Goal: Communication & Community: Answer question/provide support

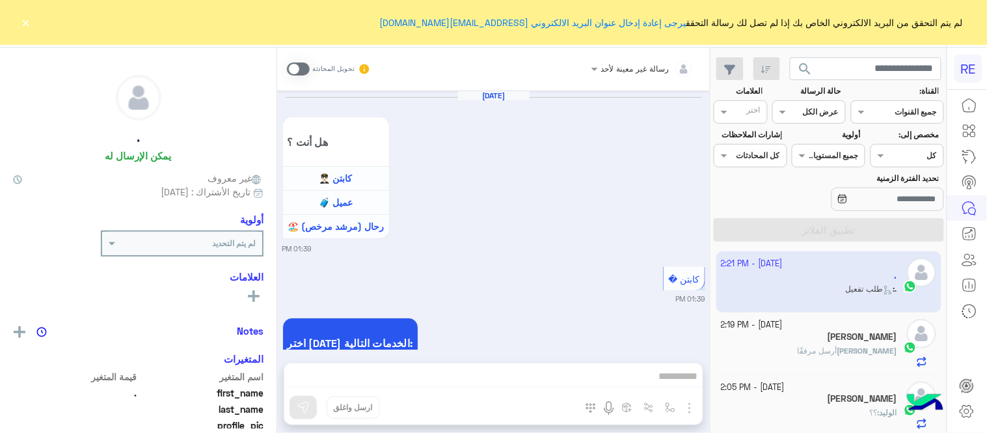
scroll to position [2067, 0]
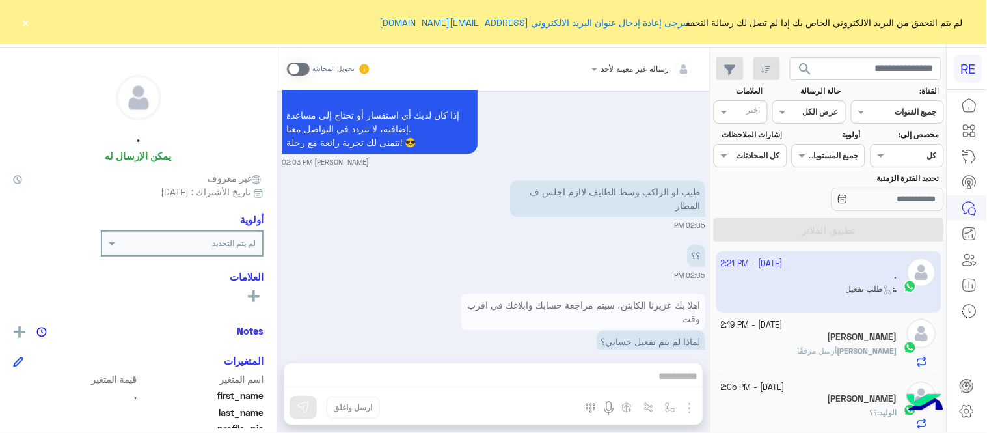
click at [26, 20] on button "×" at bounding box center [26, 22] width 13 height 13
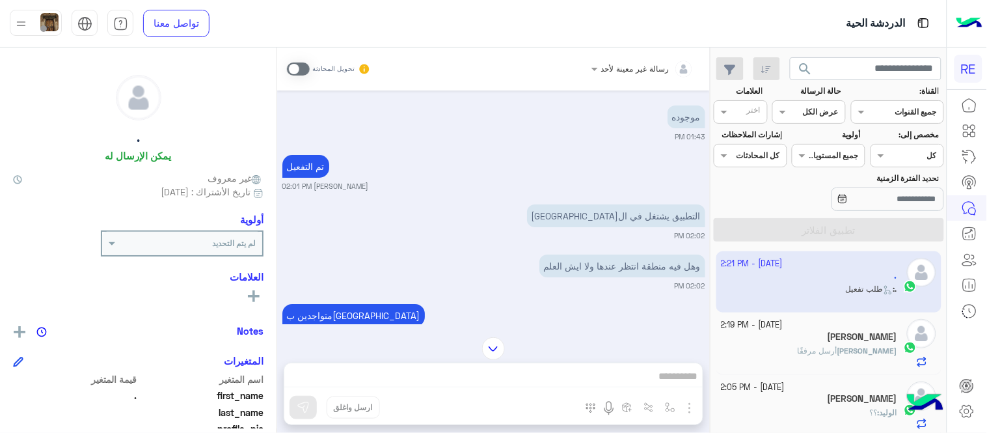
scroll to position [1248, 0]
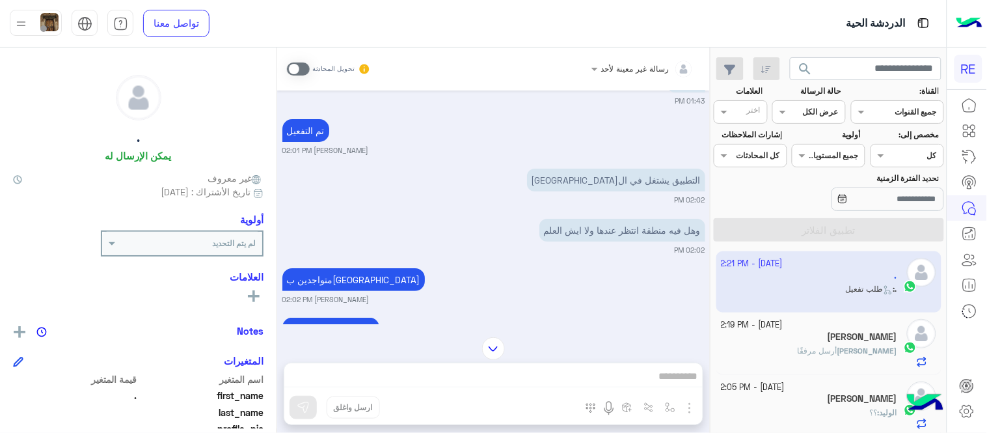
click at [298, 63] on span at bounding box center [298, 68] width 23 height 13
click at [506, 373] on div "رسالة غير معينة لأحد تحويل المحادثة [DATE] هل أنت ؟ كابتن 👨🏻‍✈️ عميل 🧳 رحال (مر…" at bounding box center [493, 242] width 433 height 390
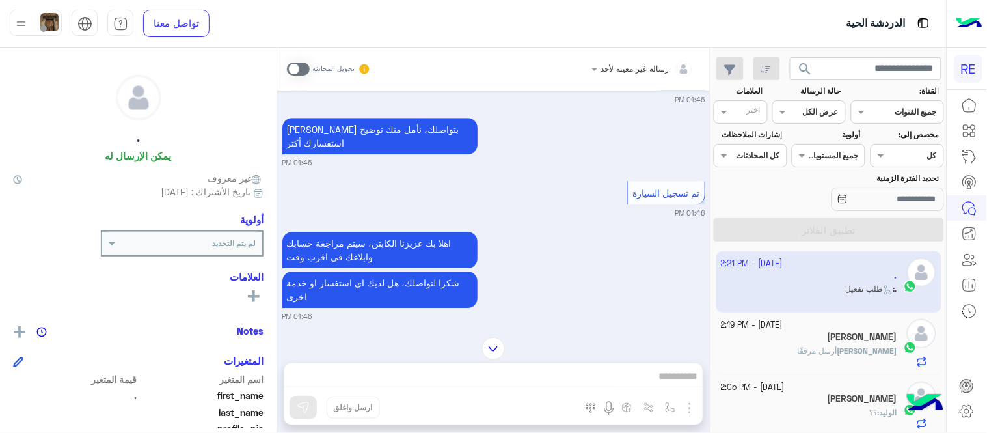
scroll to position [945, 0]
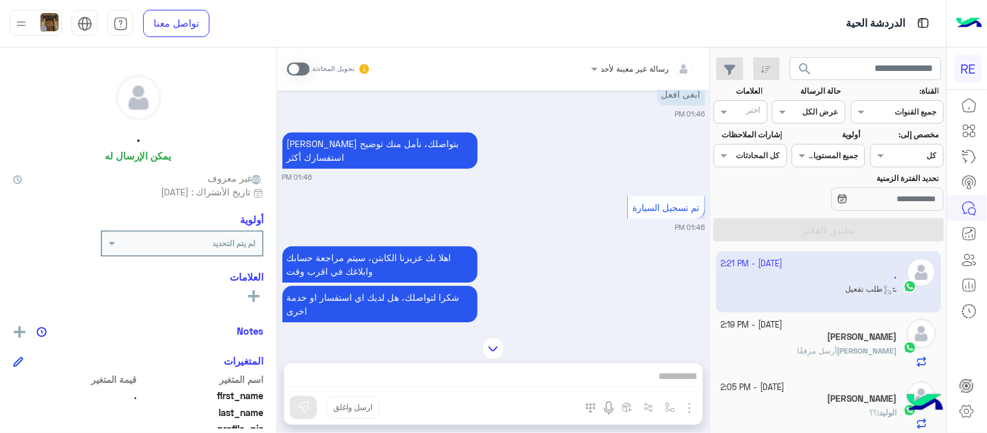
click at [298, 66] on span at bounding box center [298, 68] width 23 height 13
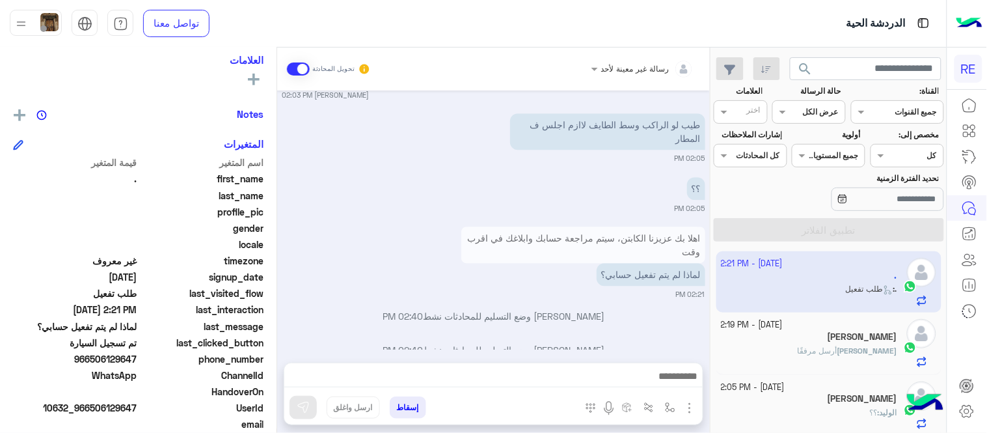
scroll to position [245, 0]
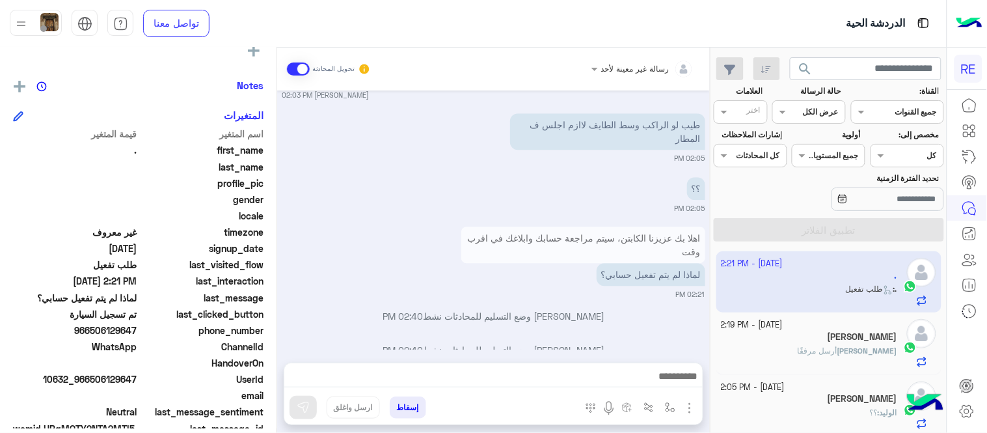
drag, startPoint x: 91, startPoint y: 329, endPoint x: 139, endPoint y: 334, distance: 47.7
click at [137, 334] on span "966506129647" at bounding box center [75, 330] width 124 height 14
copy span "506129647"
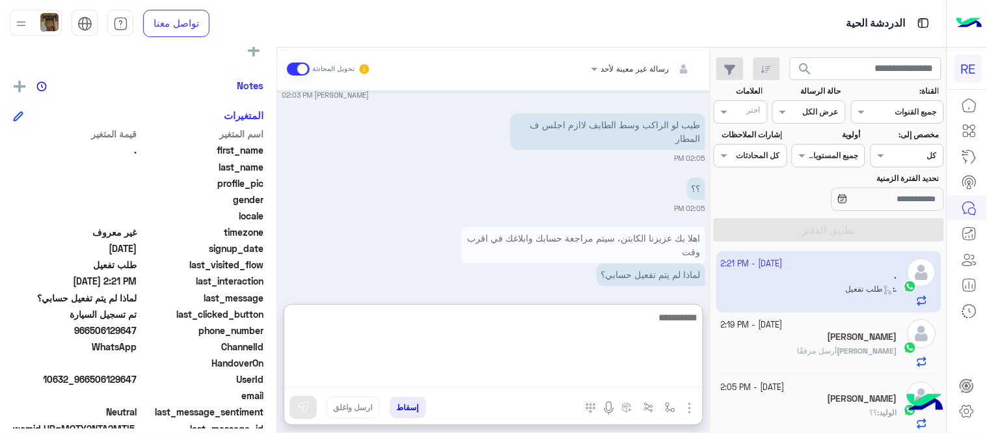
click at [522, 382] on textarea at bounding box center [493, 348] width 418 height 78
type textarea "*"
type textarea "**********"
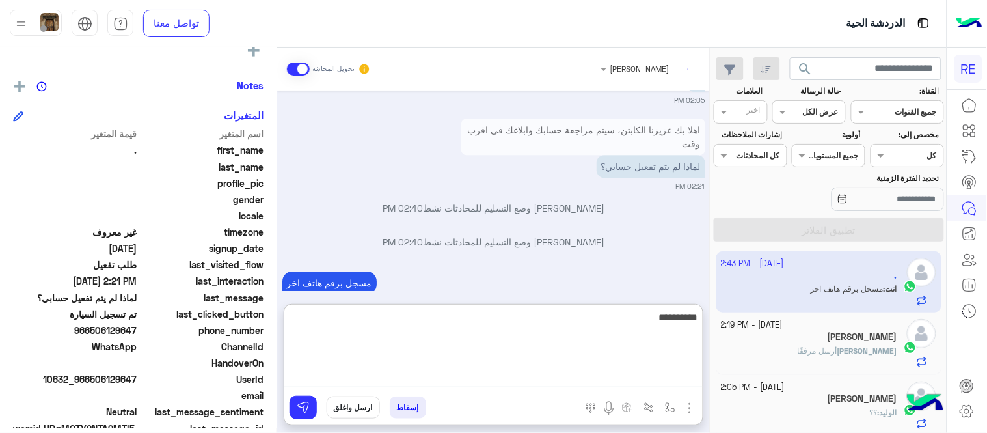
scroll to position [2275, 0]
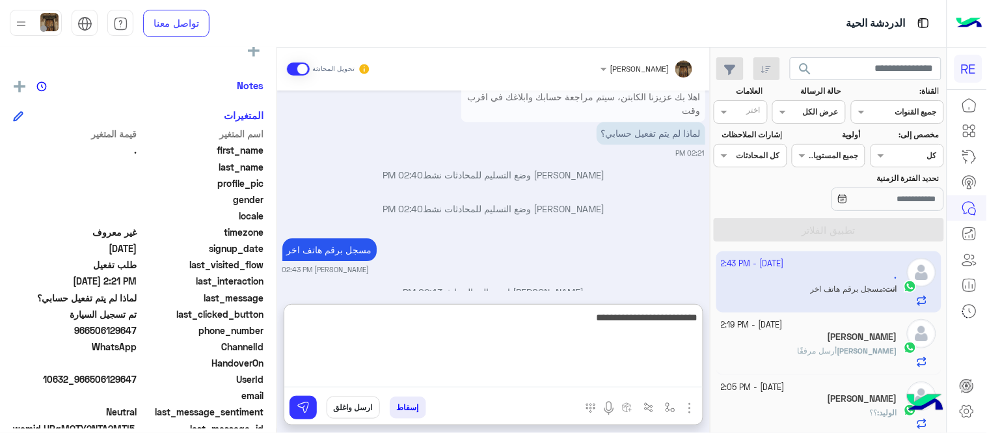
type textarea "**********"
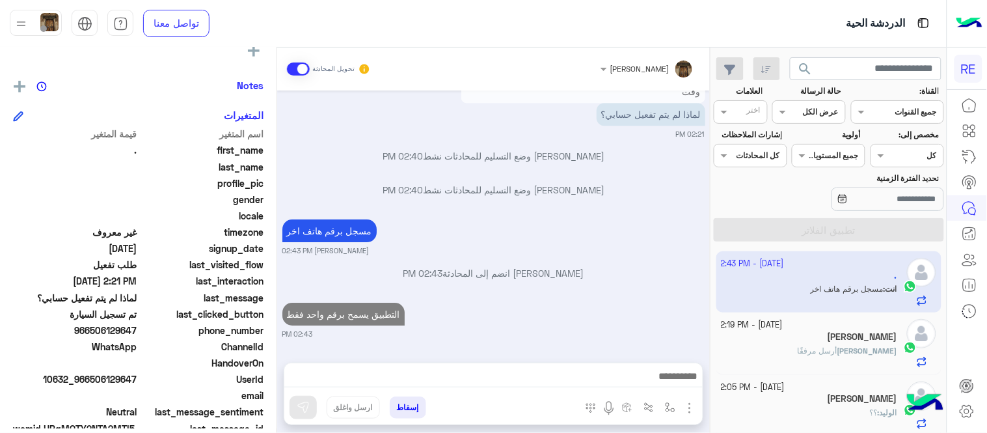
scroll to position [2267, 0]
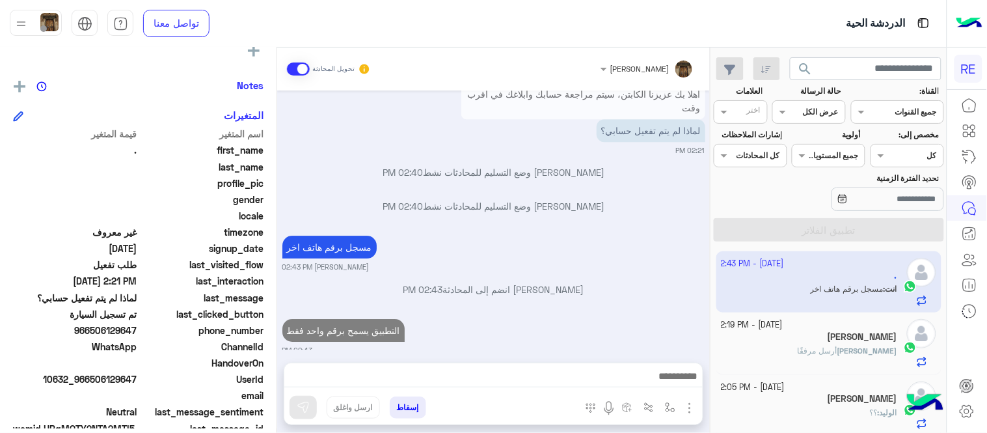
click at [545, 304] on div "[PERSON_NAME] تحويل المحادثة [DATE] هل أنت ؟ كابتن 👨🏻‍✈️ عميل 🧳 رحال (مرشد مرخص…" at bounding box center [493, 242] width 433 height 390
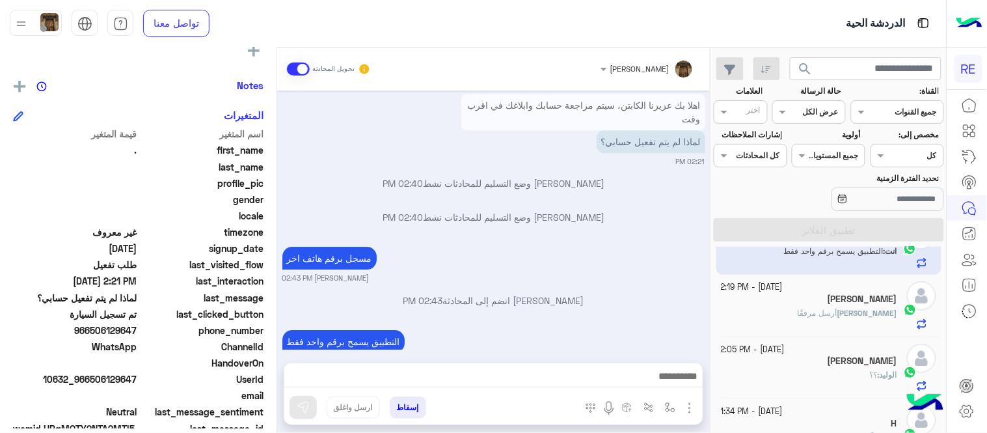
scroll to position [52, 0]
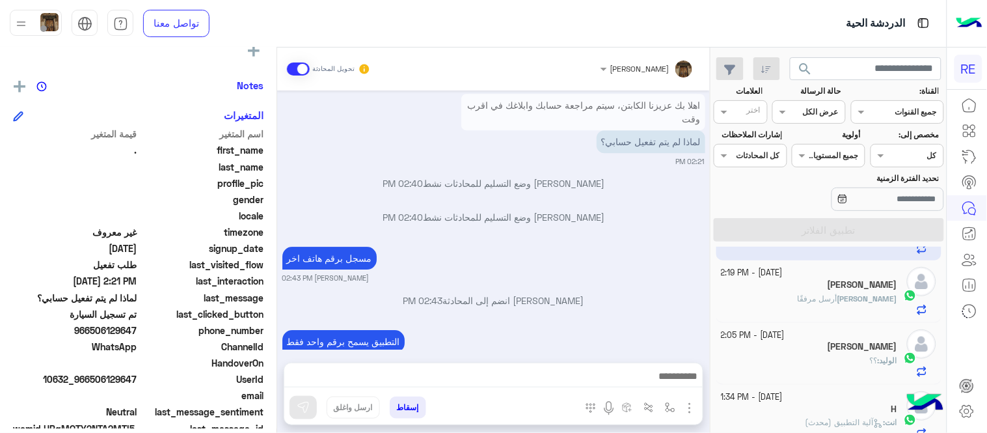
click at [796, 282] on div "[PERSON_NAME]" at bounding box center [810, 286] width 176 height 14
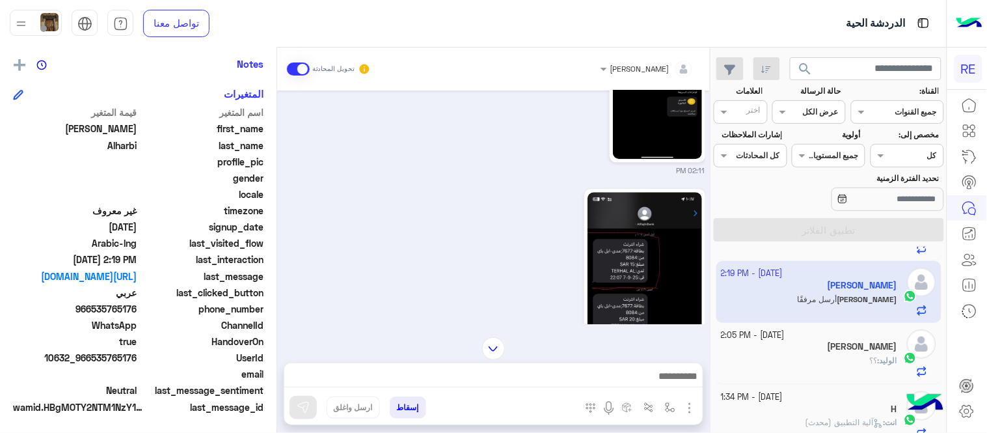
scroll to position [1057, 0]
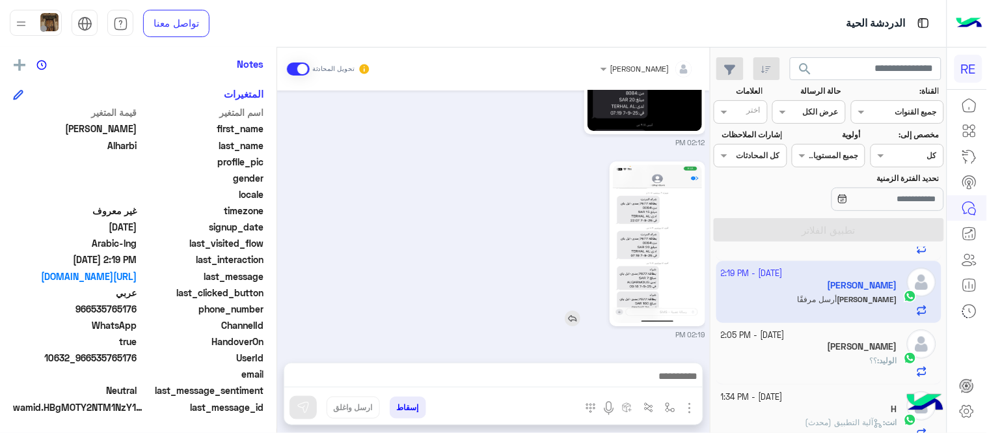
click at [645, 277] on img at bounding box center [657, 244] width 89 height 158
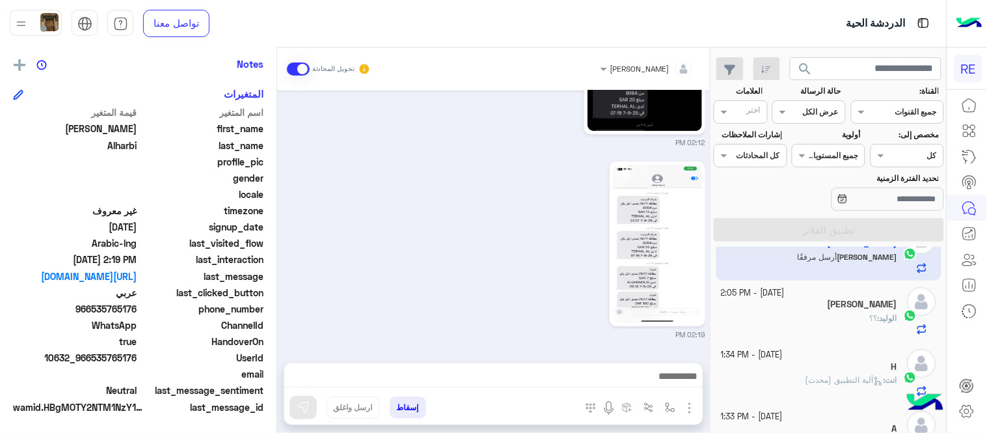
click at [798, 304] on div "[PERSON_NAME]" at bounding box center [810, 306] width 176 height 14
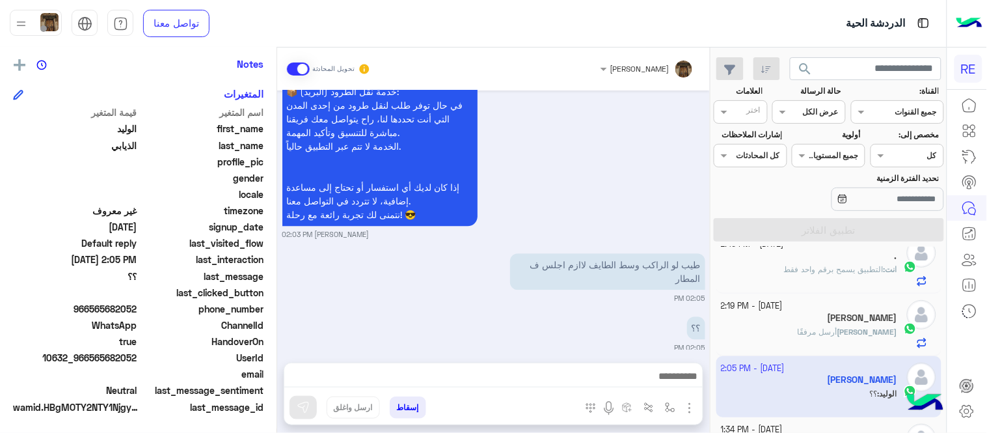
scroll to position [28, 0]
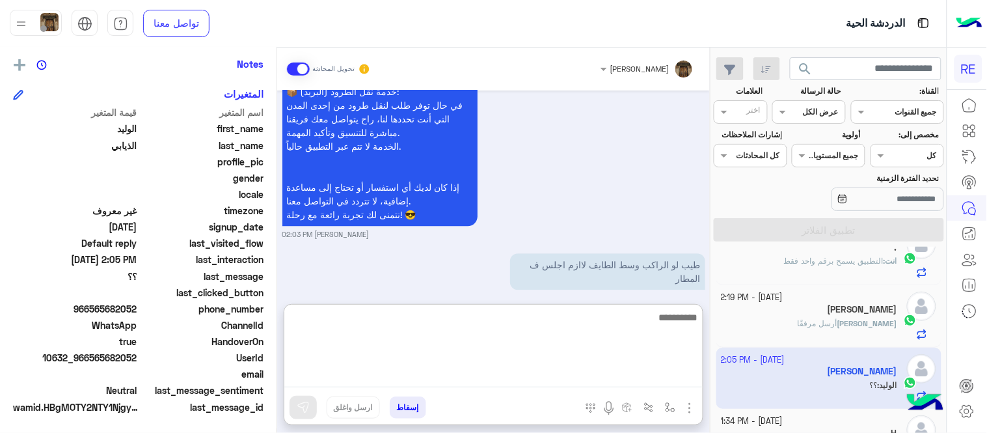
click at [537, 371] on textarea at bounding box center [493, 348] width 418 height 78
type textarea "*"
type textarea "**********"
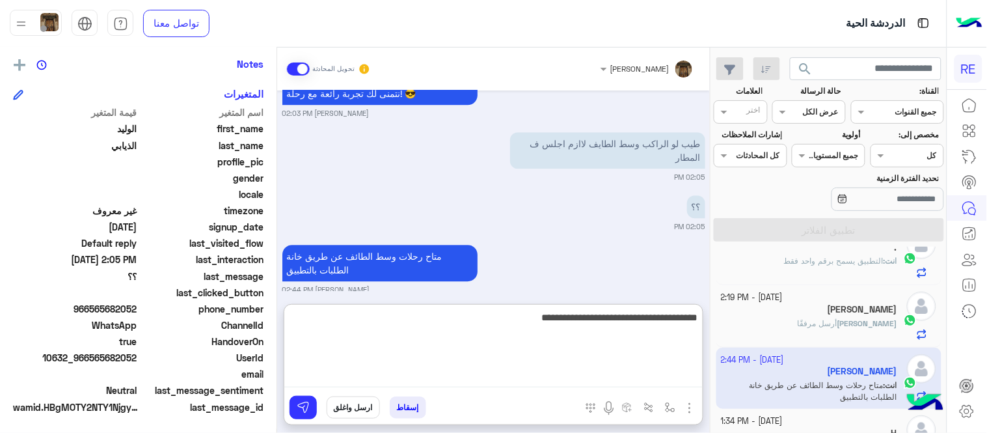
type textarea "**********"
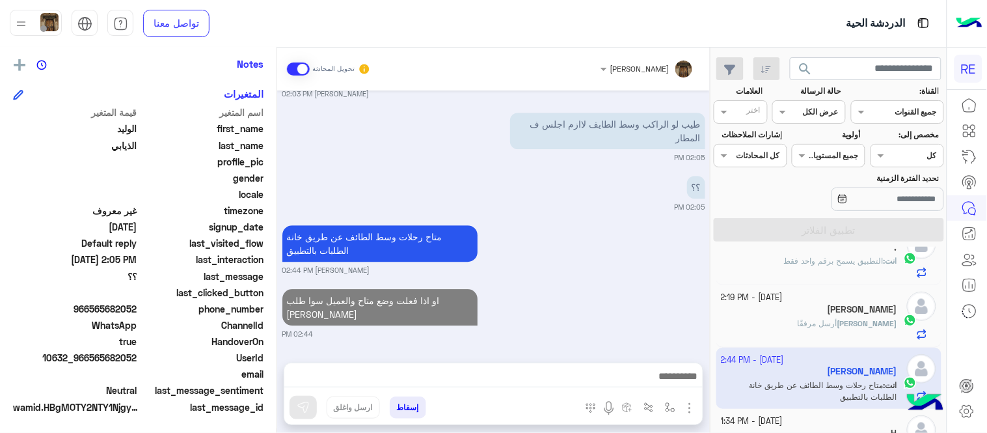
scroll to position [906, 0]
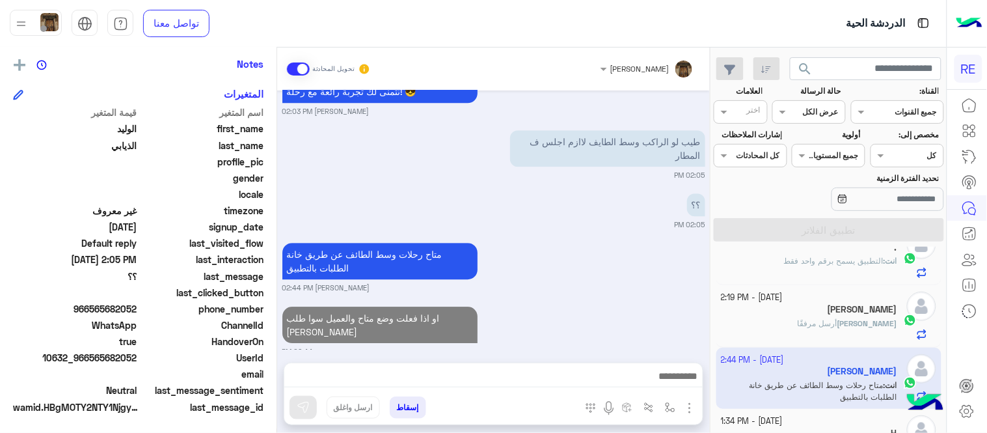
click at [602, 261] on div "[DATE] موجوده 01:43 PM تم التفعيل [PERSON_NAME] 02:01 PM التطبيق يشتغل في [GEOG…" at bounding box center [493, 219] width 433 height 259
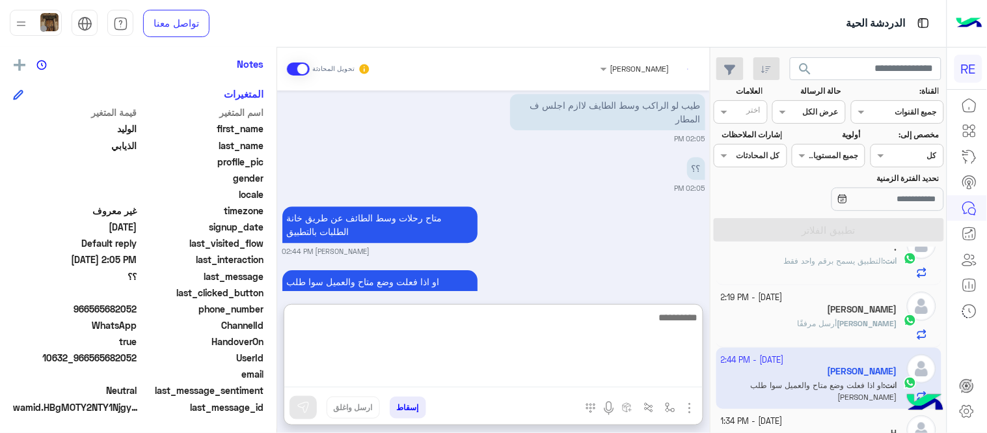
click at [506, 377] on textarea at bounding box center [493, 348] width 418 height 78
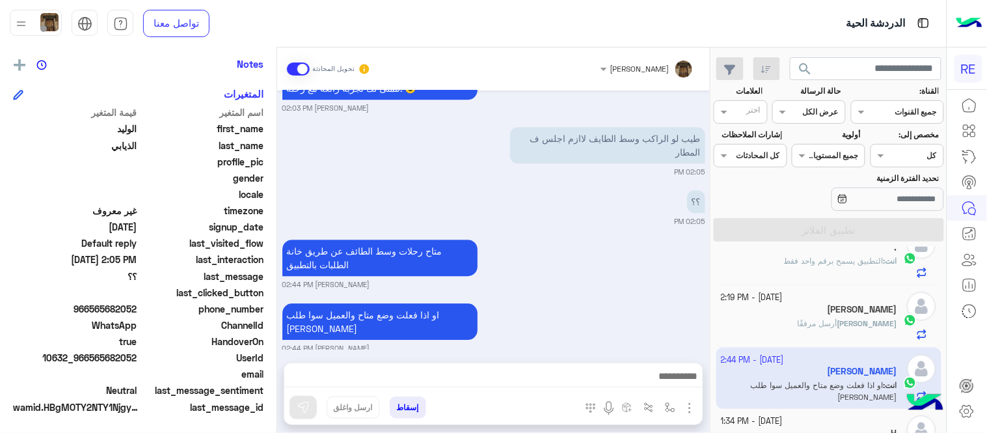
click at [608, 271] on div "[DATE] موجوده 01:43 PM تم التفعيل [PERSON_NAME] 02:01 PM التطبيق يشتغل في [GEOG…" at bounding box center [493, 219] width 433 height 259
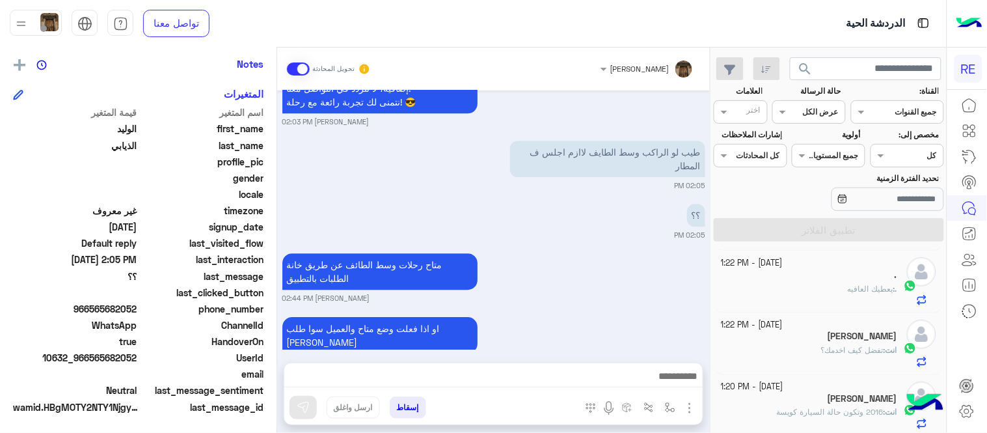
scroll to position [0, 0]
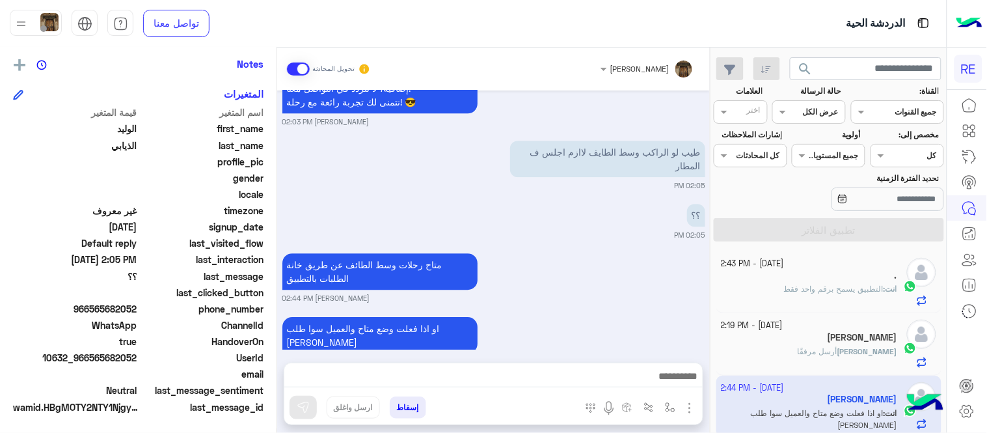
click at [785, 295] on p "انت : التطبيق يسمح برقم واحد فقط" at bounding box center [840, 289] width 113 height 12
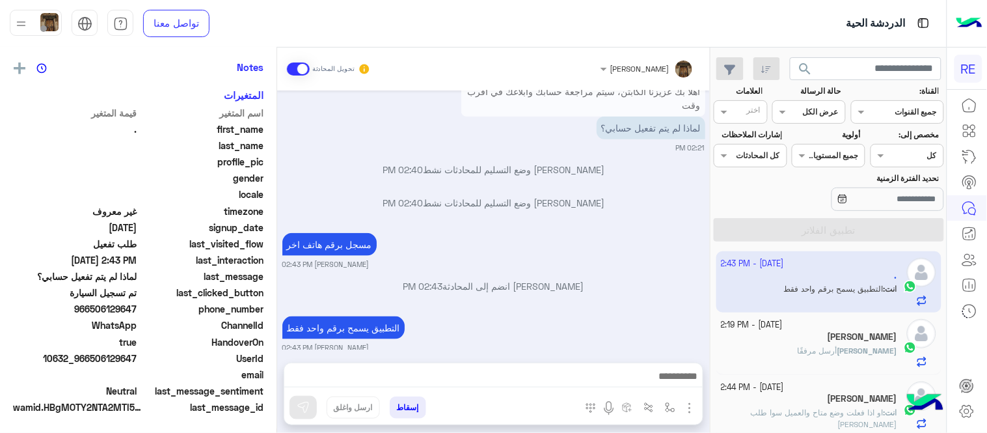
scroll to position [267, 0]
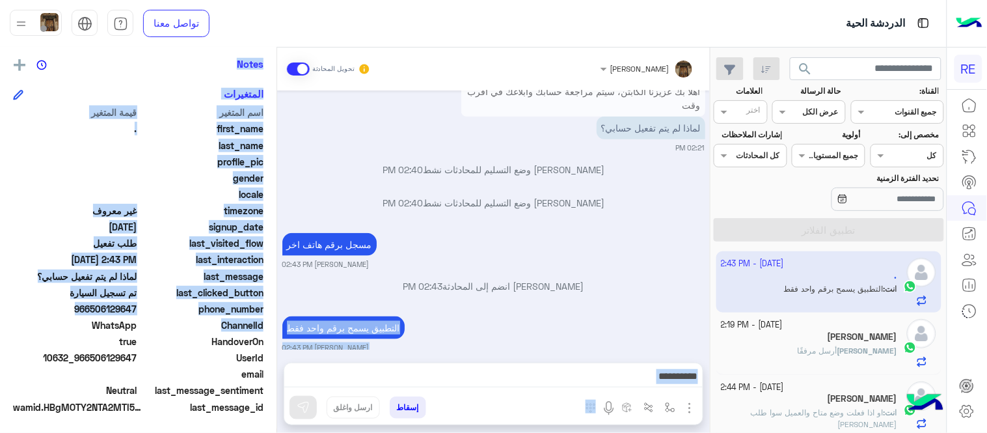
drag, startPoint x: 277, startPoint y: 321, endPoint x: 281, endPoint y: 326, distance: 6.9
click at [281, 326] on mat-drawer-container "[PERSON_NAME] تحويل المحادثة [DATE] ابغى افعل 01:46 PM [PERSON_NAME] بتواصلك، ن…" at bounding box center [355, 242] width 710 height 390
click at [281, 326] on div "[DATE] ابغى افعل 01:46 PM [PERSON_NAME] بتواصلك، نأمل منك توضيح استفسارك أكثر 0…" at bounding box center [493, 219] width 433 height 259
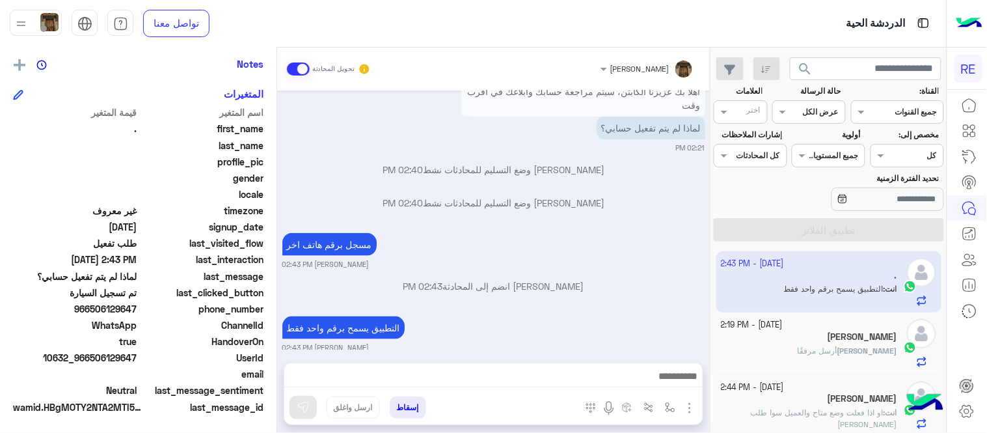
drag, startPoint x: 281, startPoint y: 326, endPoint x: 280, endPoint y: 276, distance: 50.1
click at [280, 276] on div "[DATE] ابغى افعل 01:46 PM [PERSON_NAME] بتواصلك، نأمل منك توضيح استفسارك أكثر 0…" at bounding box center [493, 219] width 433 height 259
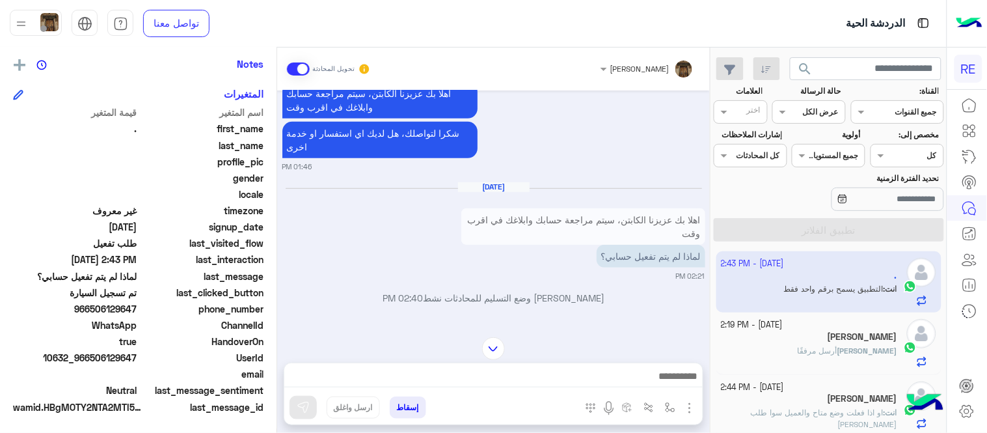
scroll to position [195, 0]
